Goal: Task Accomplishment & Management: Use online tool/utility

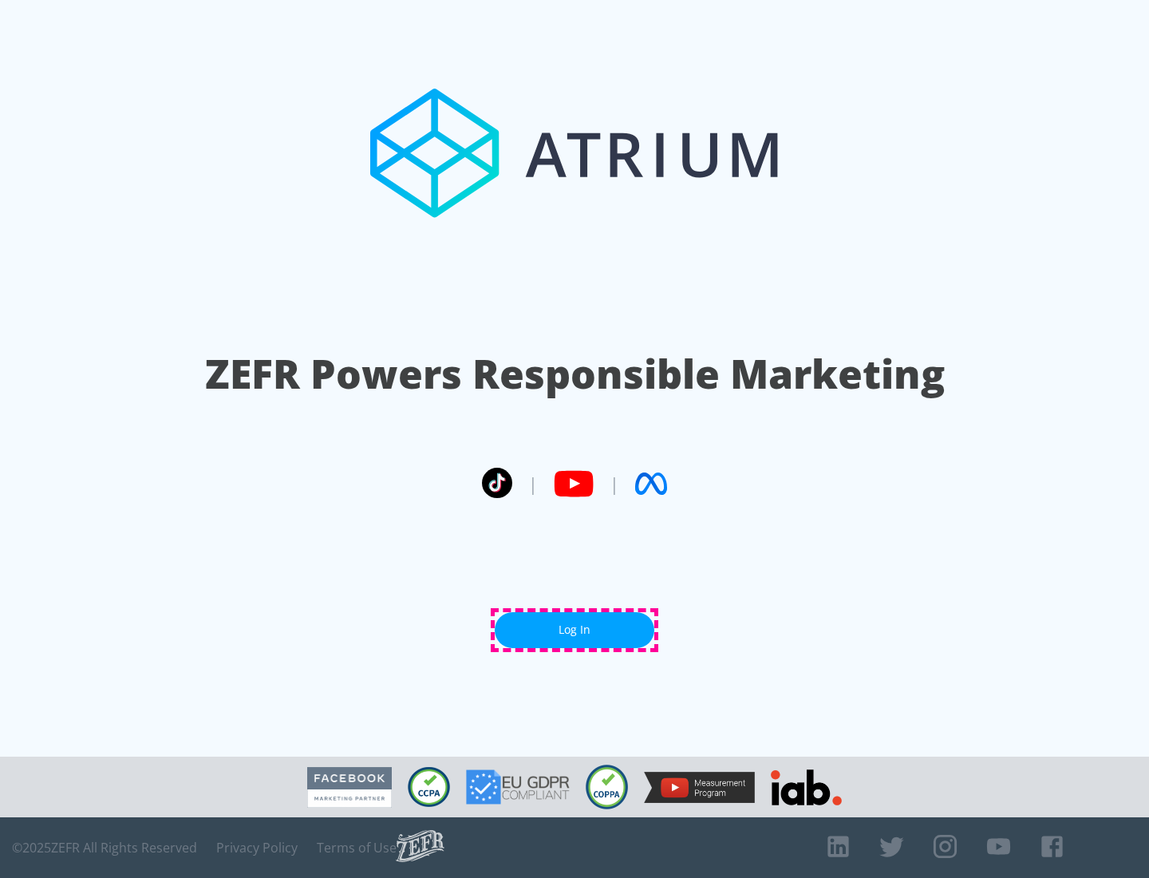
click at [574, 629] on link "Log In" at bounding box center [575, 630] width 160 height 36
